Goal: Browse casually: Explore the website without a specific task or goal

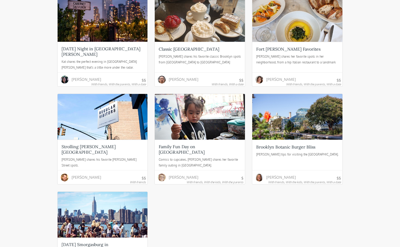
scroll to position [263, 0]
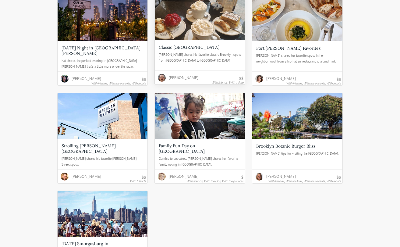
click at [189, 64] on div "Michael shares his favorite classic Brooklyn spots from Williamsburg to Cobble …" at bounding box center [200, 58] width 82 height 12
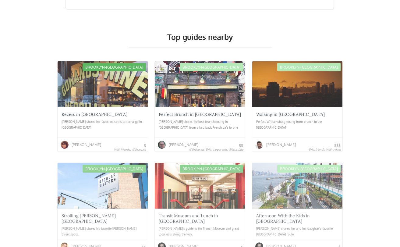
scroll to position [1012, 0]
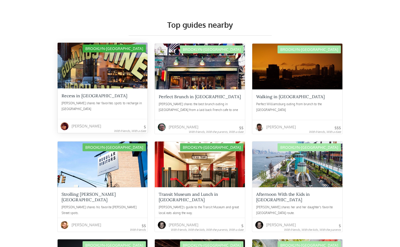
click at [88, 88] on div "Recess in [GEOGRAPHIC_DATA] [PERSON_NAME] shares her favorites spots to recharg…" at bounding box center [103, 103] width 90 height 30
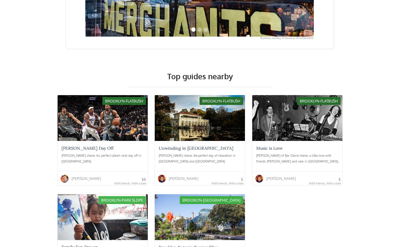
scroll to position [1158, 0]
